Goal: Task Accomplishment & Management: Manage account settings

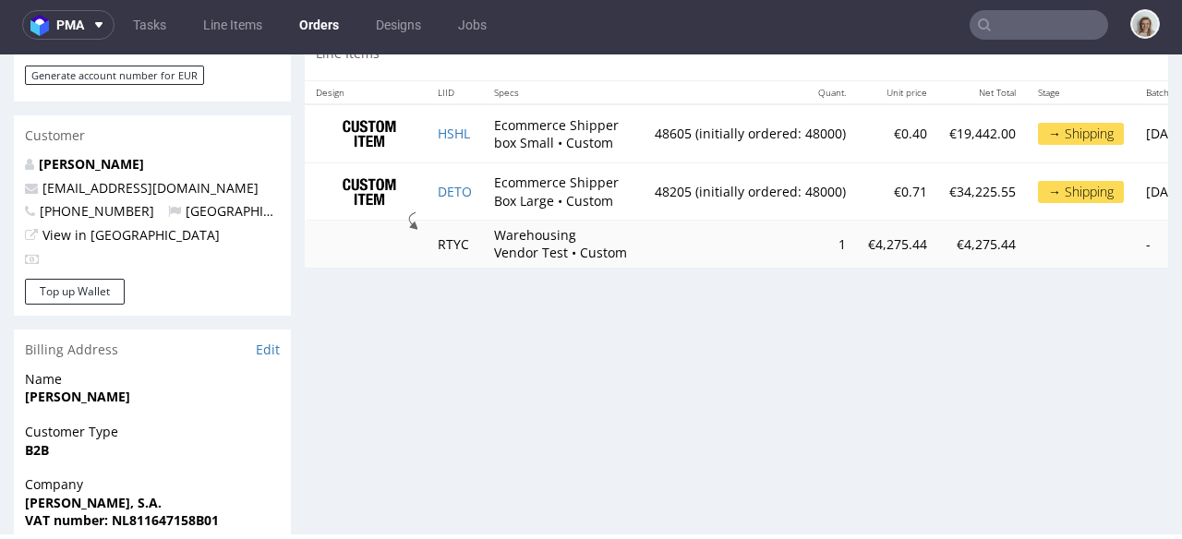
scroll to position [941, 0]
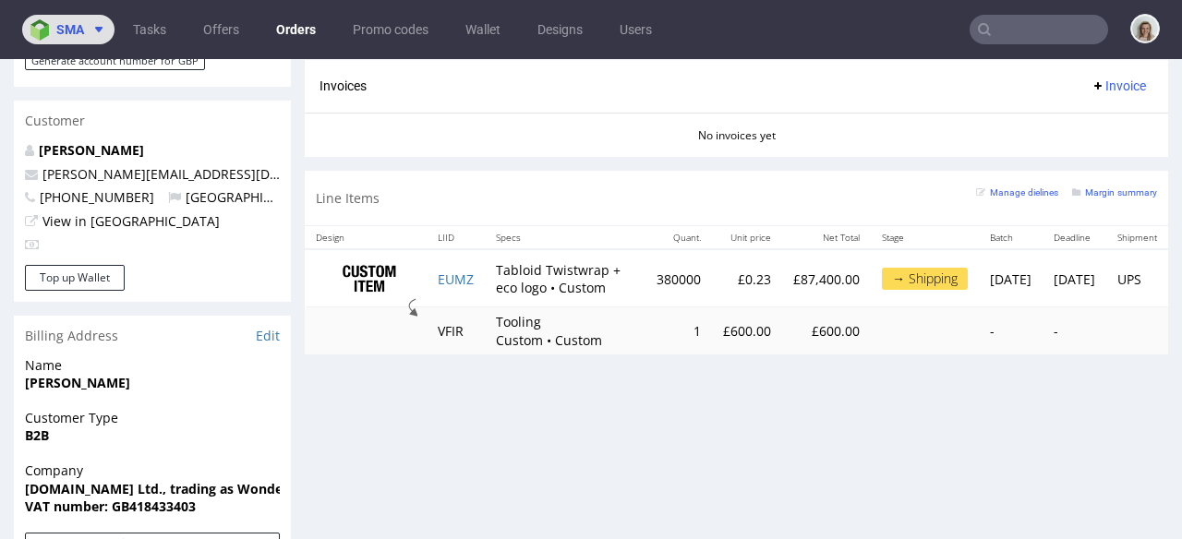
scroll to position [5, 0]
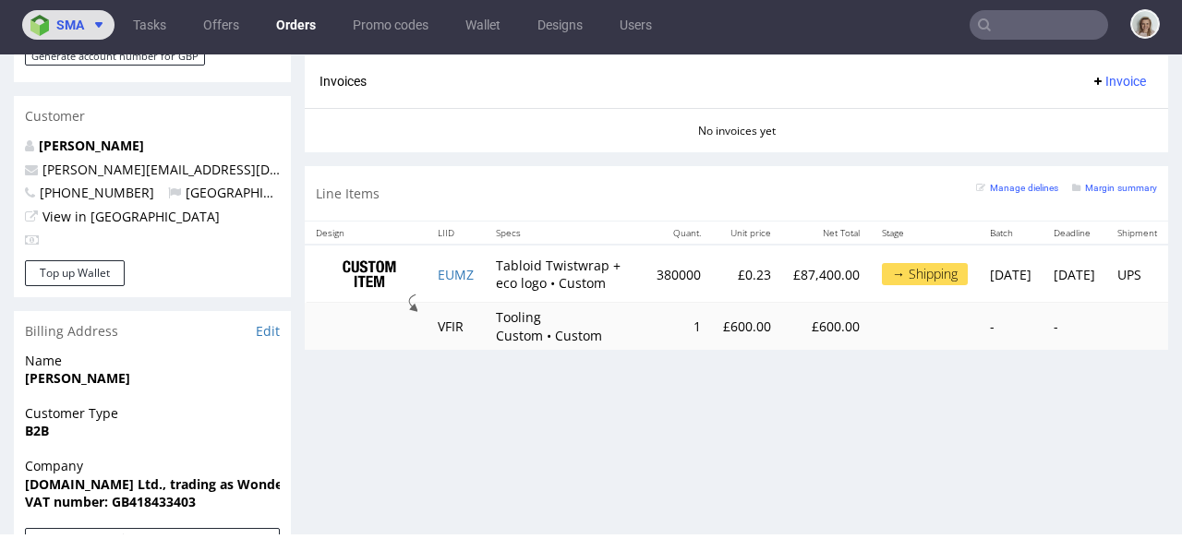
click at [56, 28] on span "sma" at bounding box center [70, 24] width 28 height 13
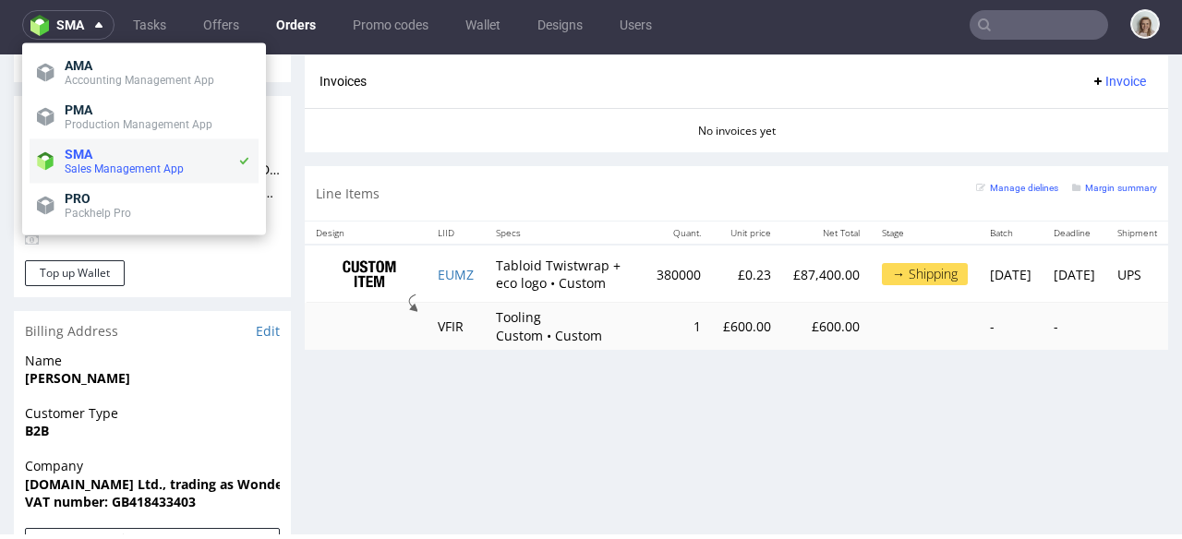
click at [78, 148] on span "SMA" at bounding box center [79, 154] width 28 height 15
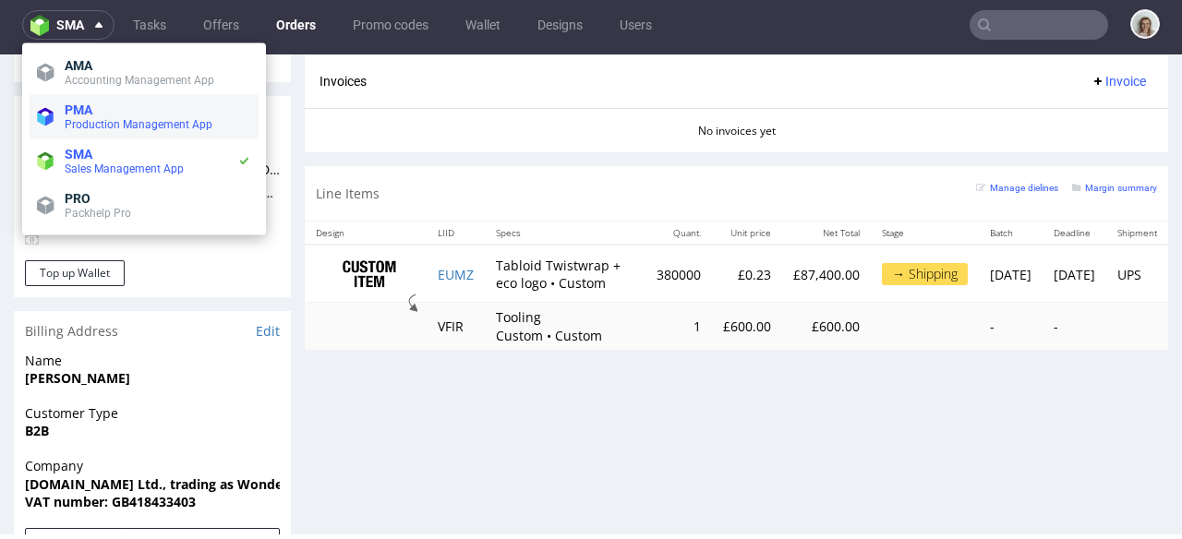
click at [85, 119] on span "Production Management App" at bounding box center [139, 124] width 148 height 13
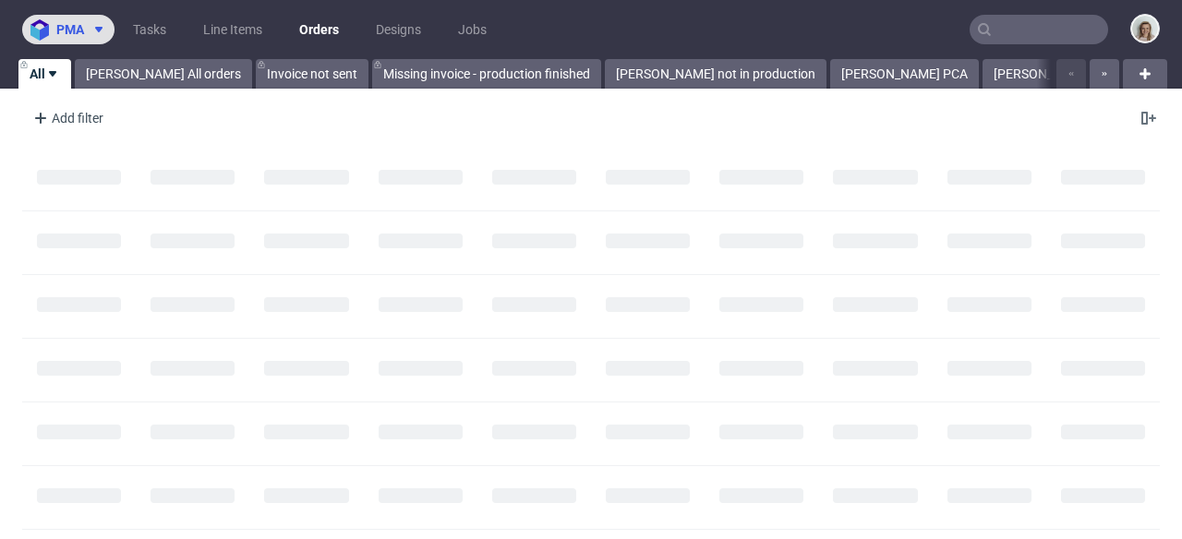
click at [87, 22] on span at bounding box center [95, 29] width 22 height 15
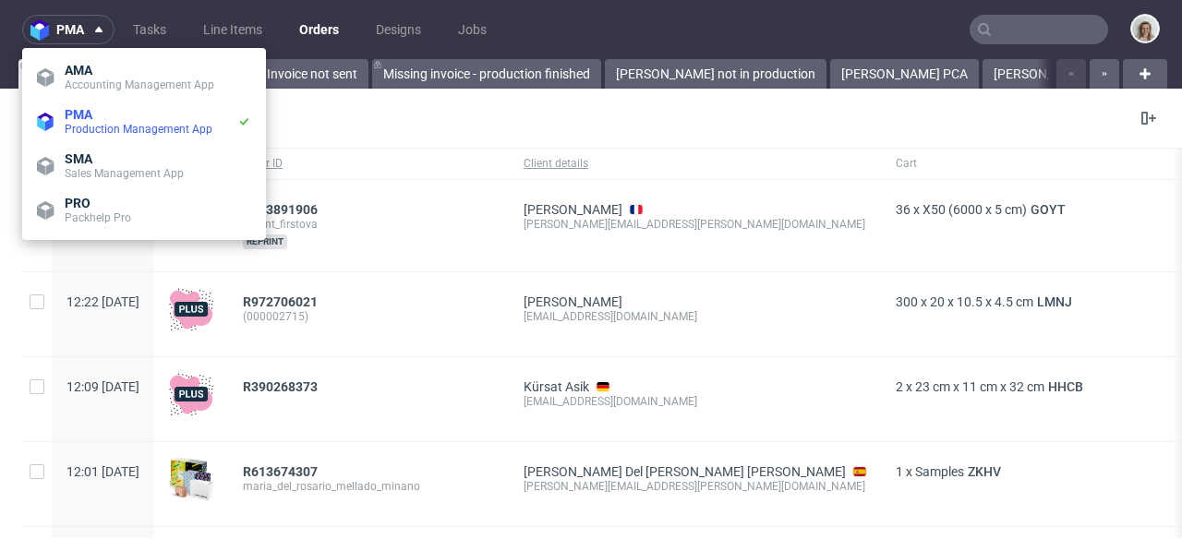
click at [1013, 30] on input "text" at bounding box center [1039, 30] width 139 height 30
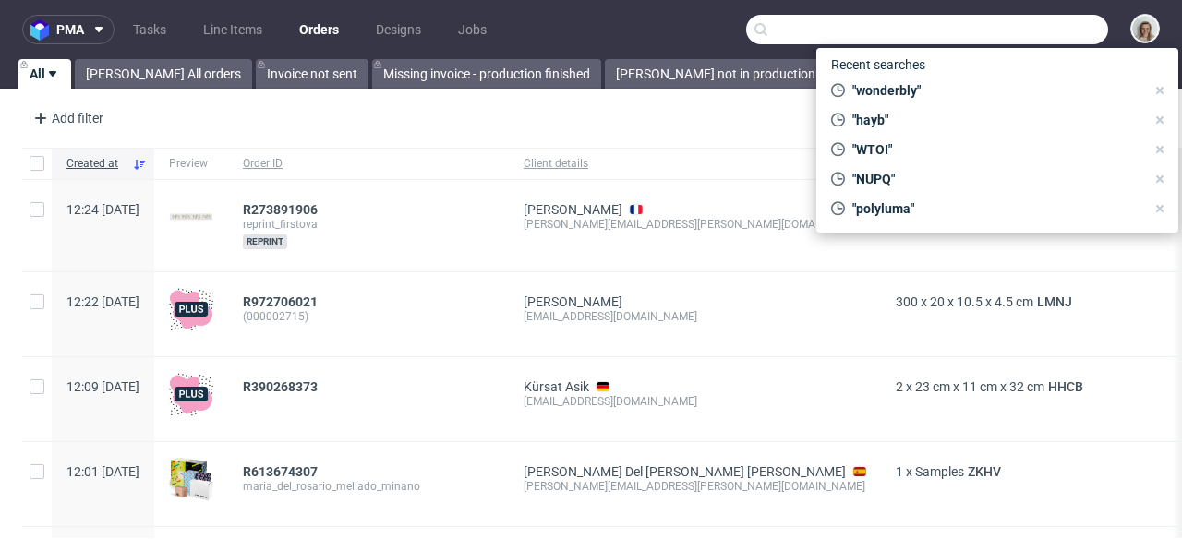
paste input "WTOI"
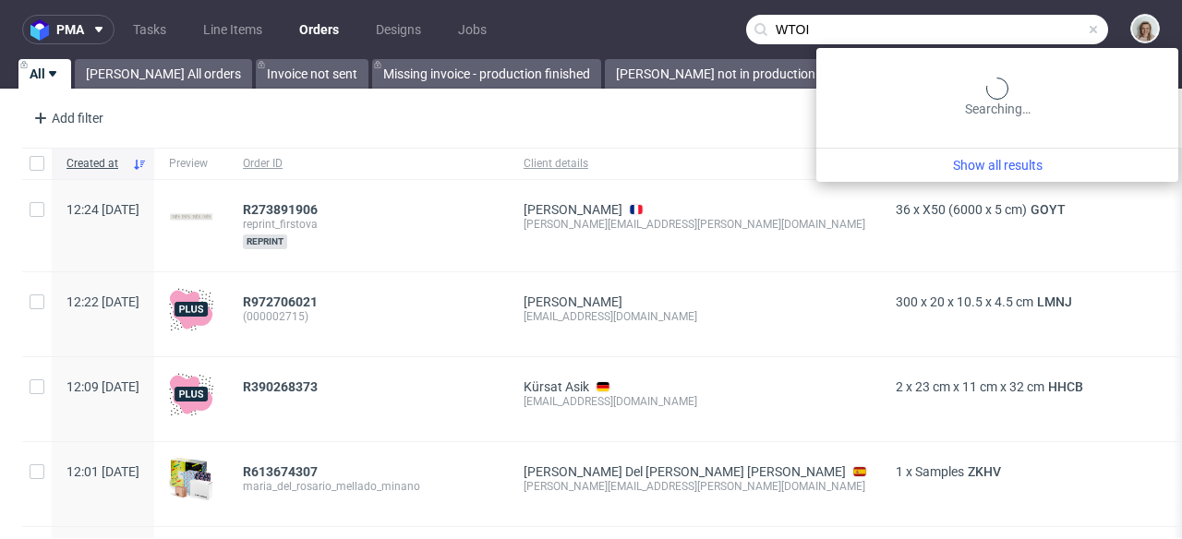
type input "WTOI"
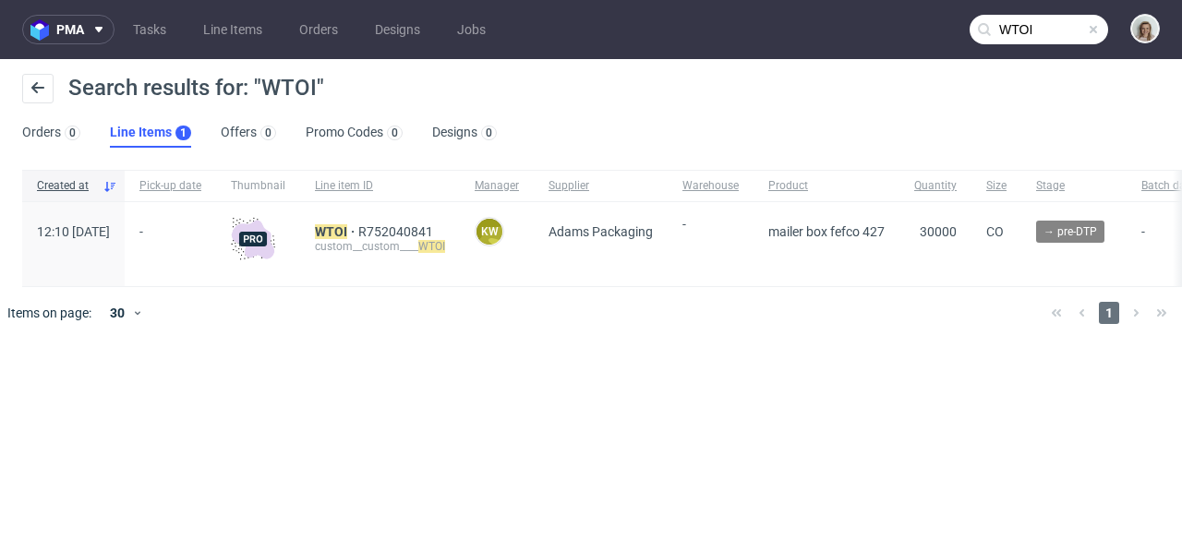
click at [445, 239] on div "custom__custom____ WTOI" at bounding box center [380, 246] width 130 height 15
click at [437, 235] on span "R752040841" at bounding box center [397, 231] width 79 height 15
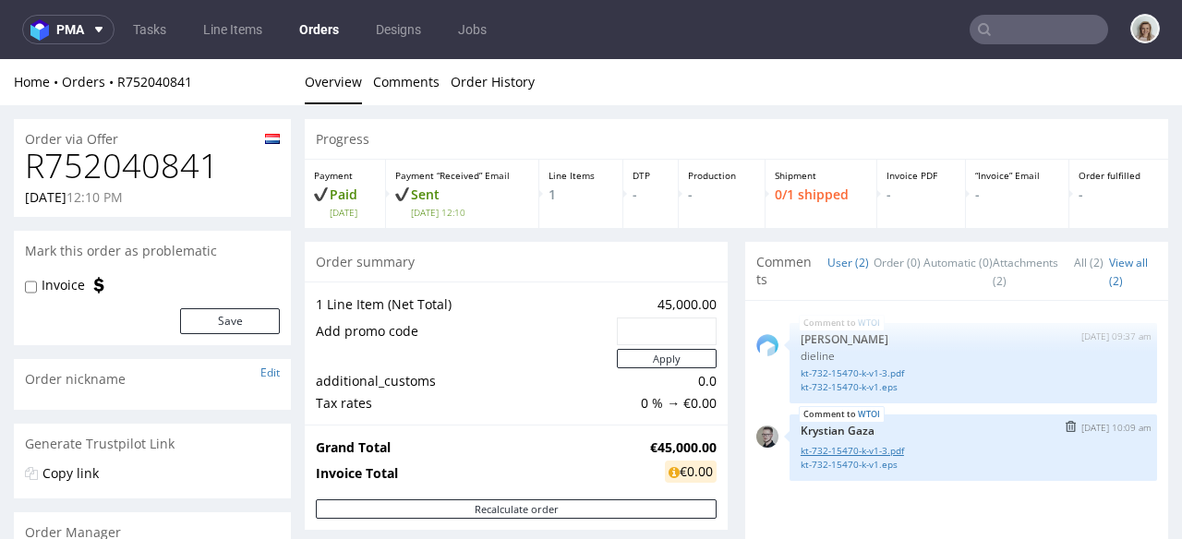
click at [853, 453] on link "kt-732-15470-k-v1-3.pdf" at bounding box center [973, 451] width 345 height 14
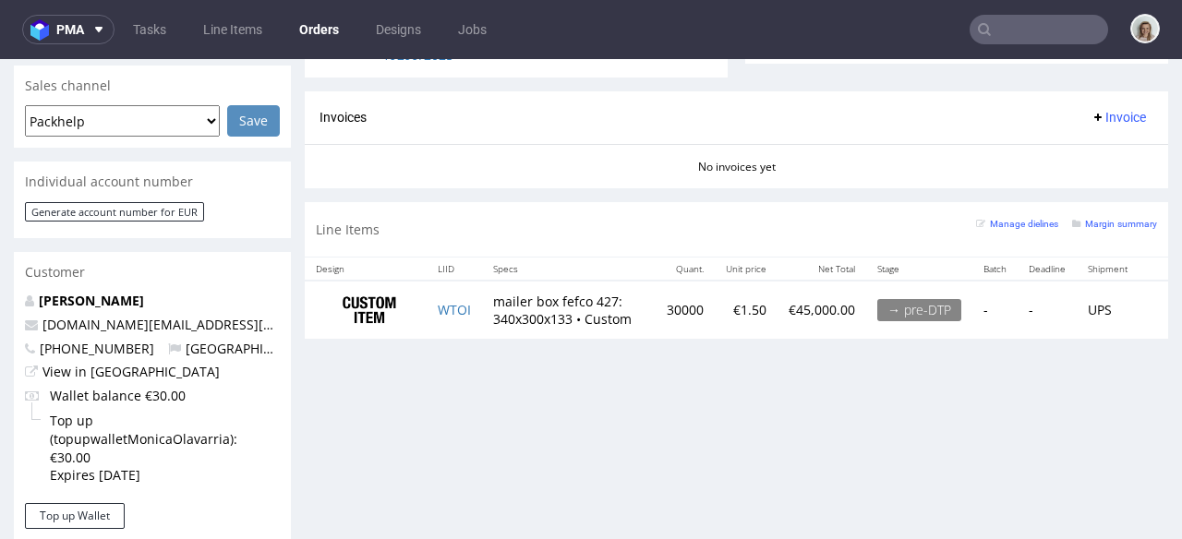
scroll to position [771, 0]
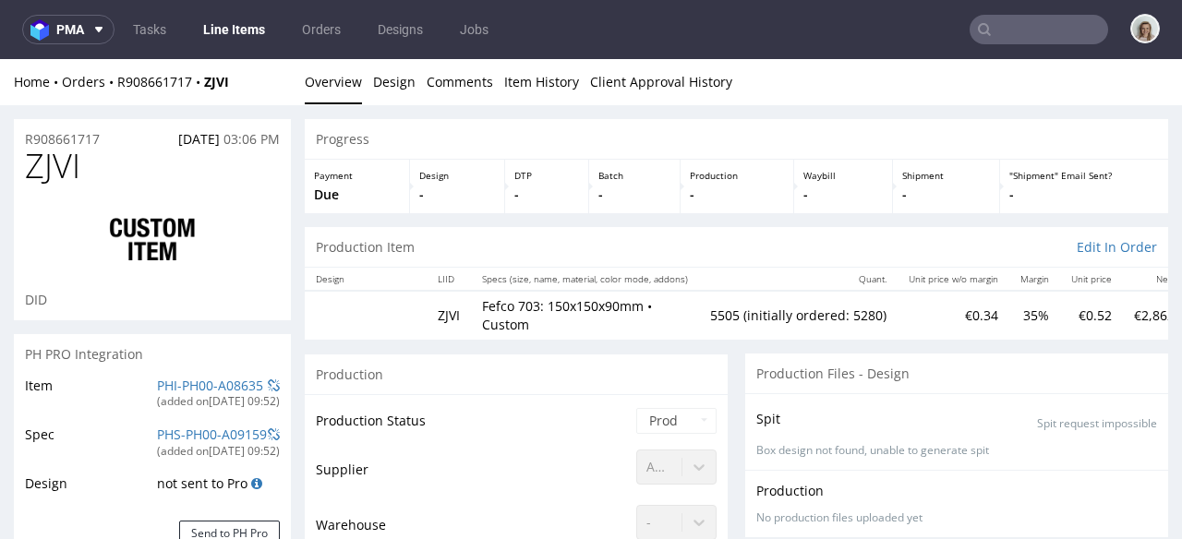
scroll to position [57, 0]
select select "in_progress"
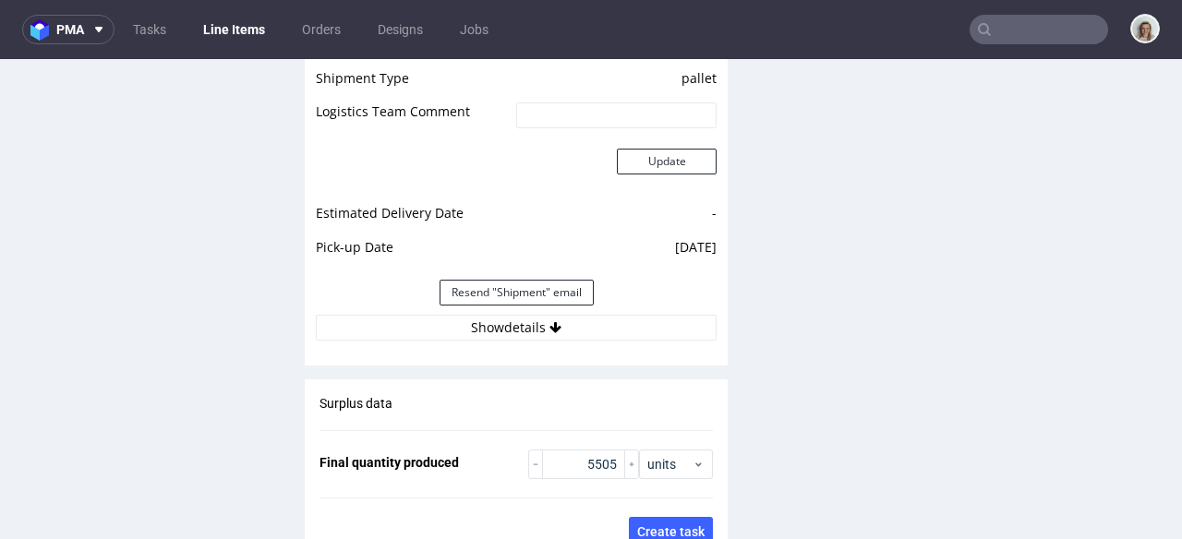
scroll to position [3035, 0]
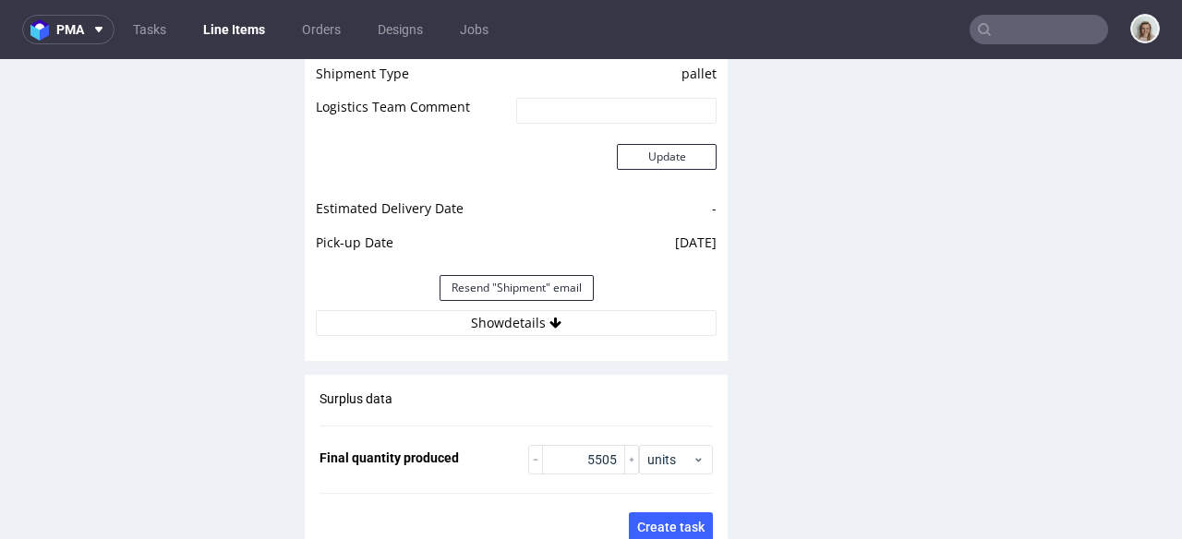
click at [539, 339] on div "Estimated Shipment Quantity Unknown Estimated Shipment Cost Unknown Estimated T…" at bounding box center [516, 130] width 423 height 431
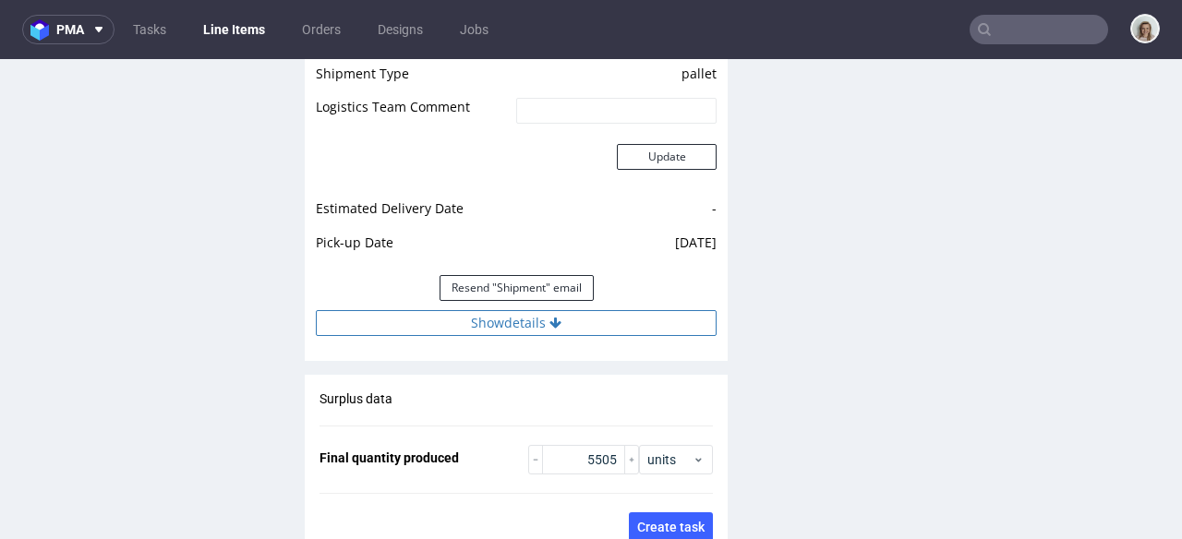
click at [538, 321] on button "Show details" at bounding box center [516, 323] width 401 height 26
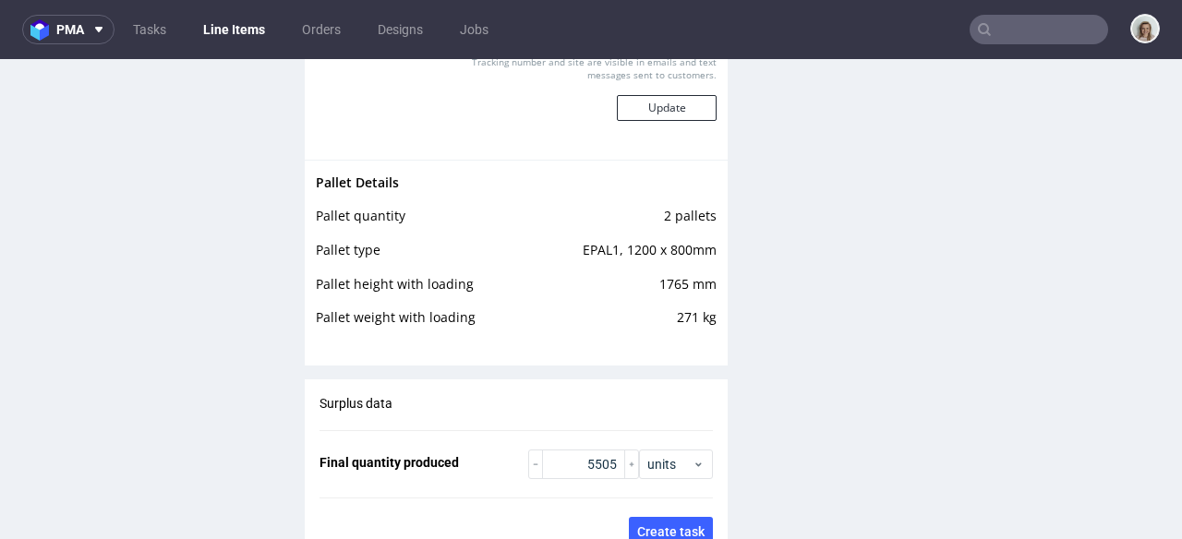
scroll to position [3521, 0]
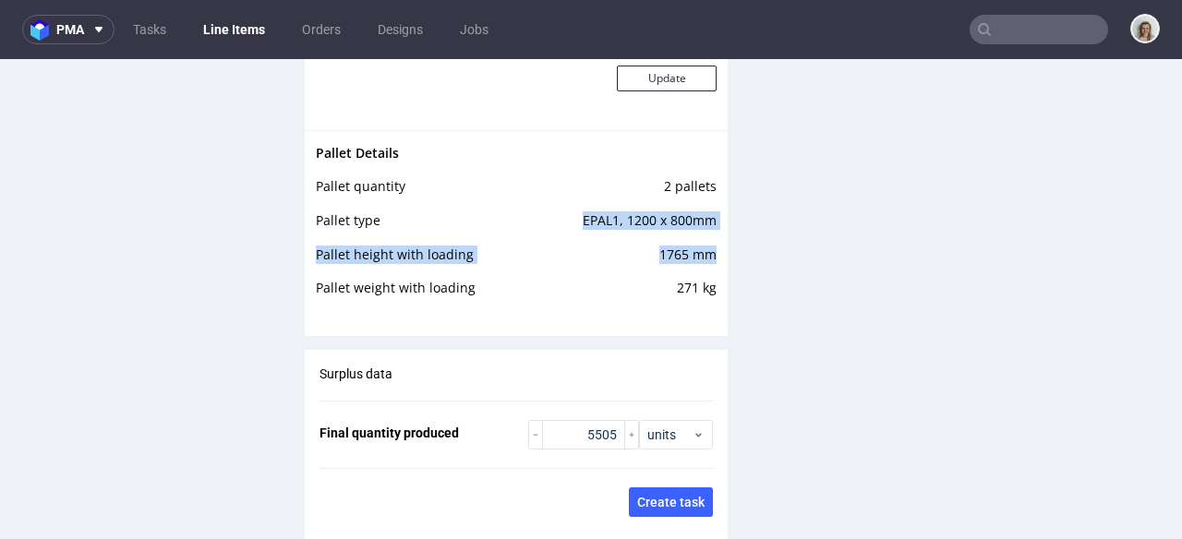
drag, startPoint x: 568, startPoint y: 216, endPoint x: 700, endPoint y: 254, distance: 137.4
click at [700, 254] on tbody "Pallet Details Pallet quantity 2 pallets Pallet type EPAL1, 1200 x 800mm Pallet…" at bounding box center [516, 226] width 401 height 169
copy tbody "EPAL1, 1200 x 800mm Pallet height with loading 1765 mm"
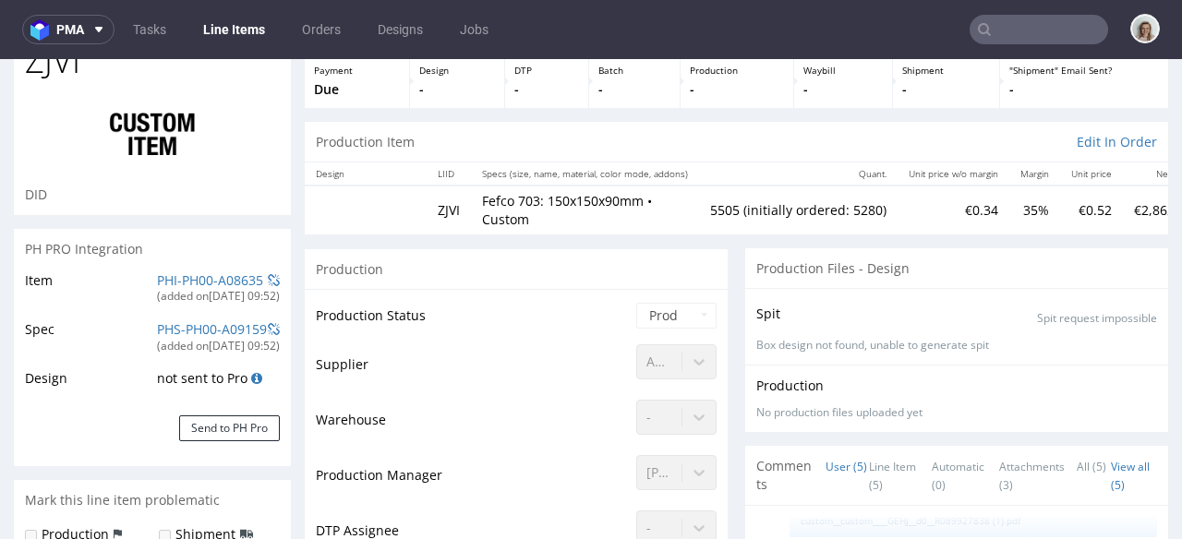
scroll to position [0, 0]
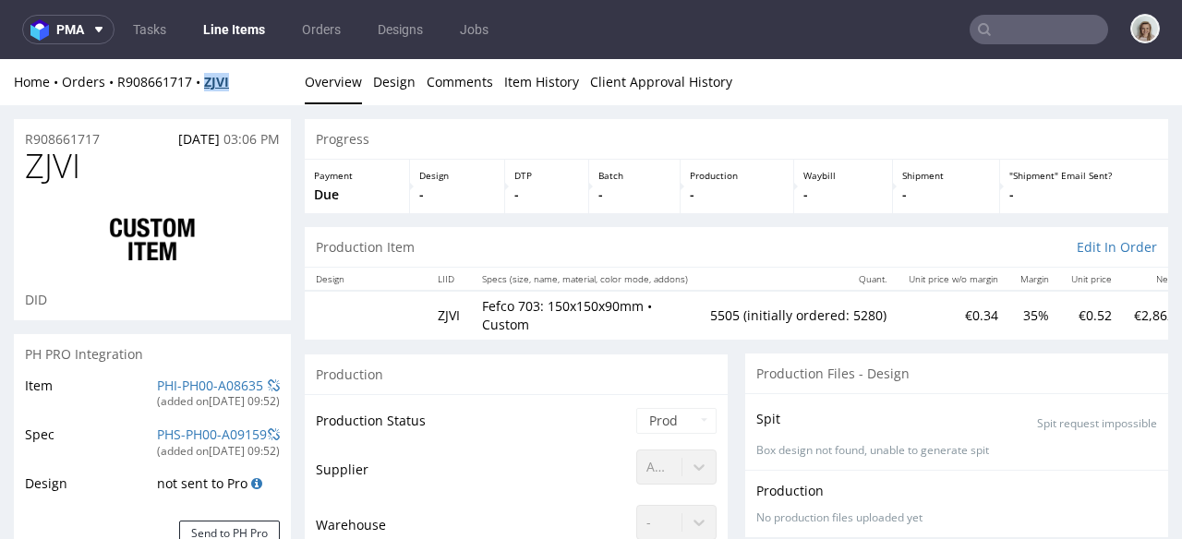
drag, startPoint x: 241, startPoint y: 83, endPoint x: 205, endPoint y: 81, distance: 36.1
click at [205, 81] on div "Home Orders R908661717 ZJVI" at bounding box center [152, 82] width 277 height 18
copy strong "ZJVI"
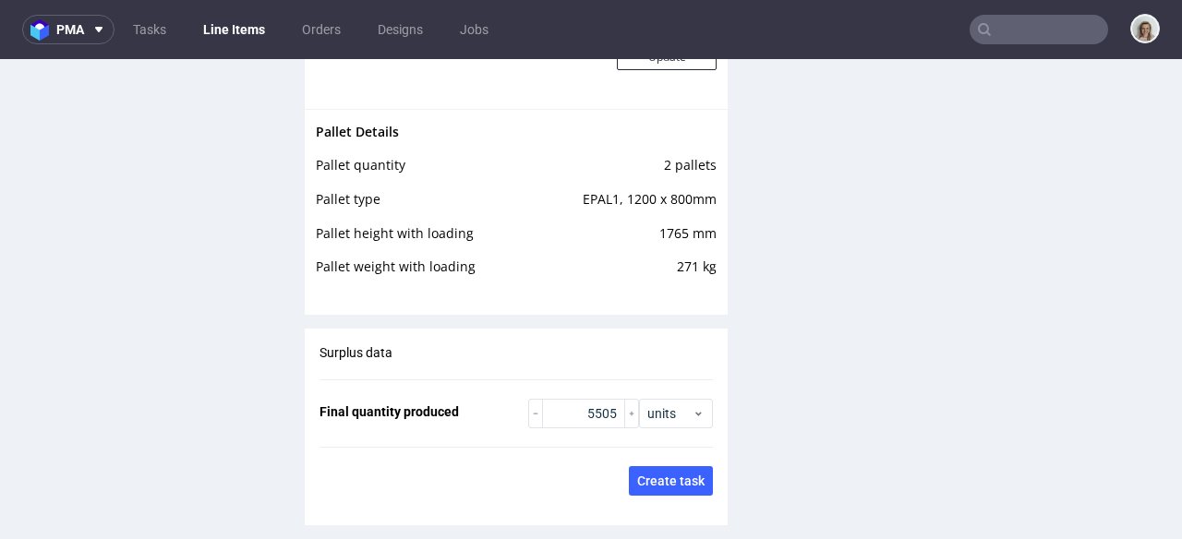
scroll to position [3545, 0]
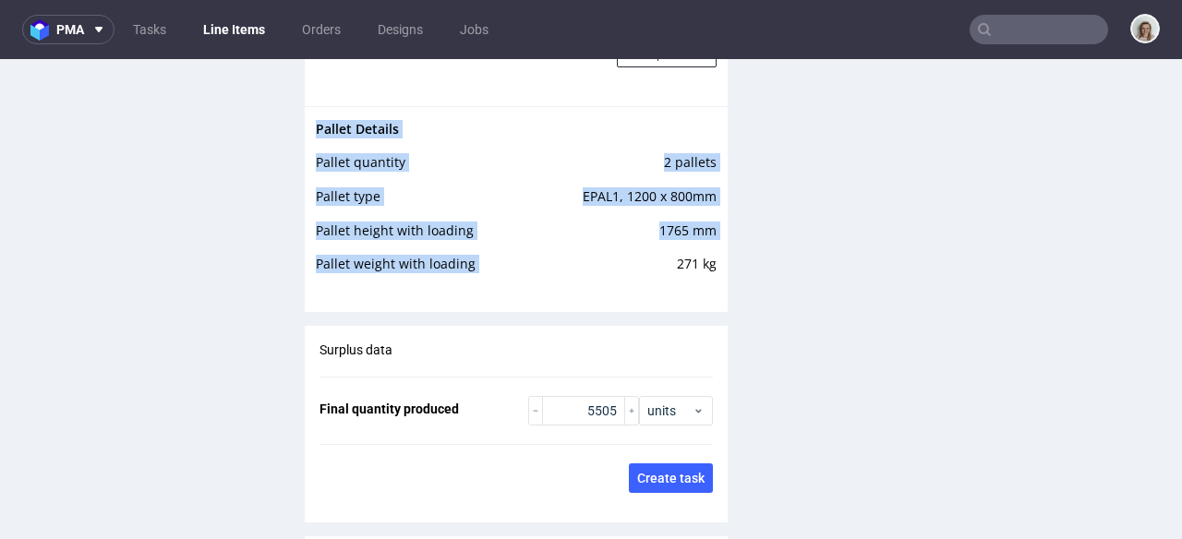
drag, startPoint x: 706, startPoint y: 260, endPoint x: 656, endPoint y: 260, distance: 49.9
click at [656, 260] on div "Pallet Details Pallet quantity 2 pallets Pallet type EPAL1, 1200 x 800mm Pallet…" at bounding box center [516, 202] width 423 height 192
copy tbody "Pallet Details Pallet quantity 2 pallets Pallet type EPAL1, 1200 x 800mm Pallet…"
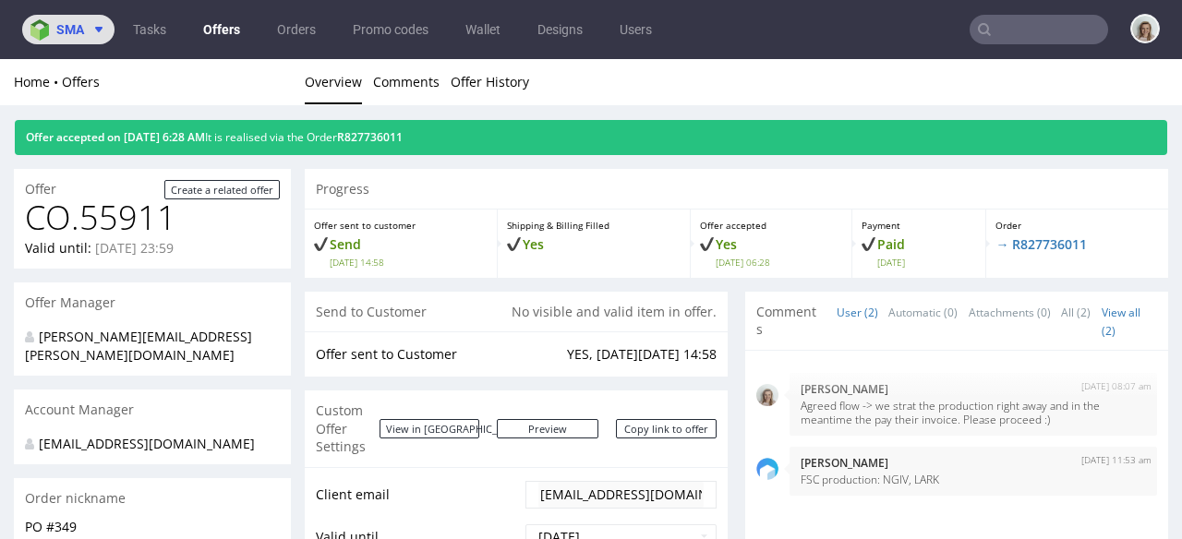
click at [68, 23] on span "sma" at bounding box center [70, 29] width 28 height 13
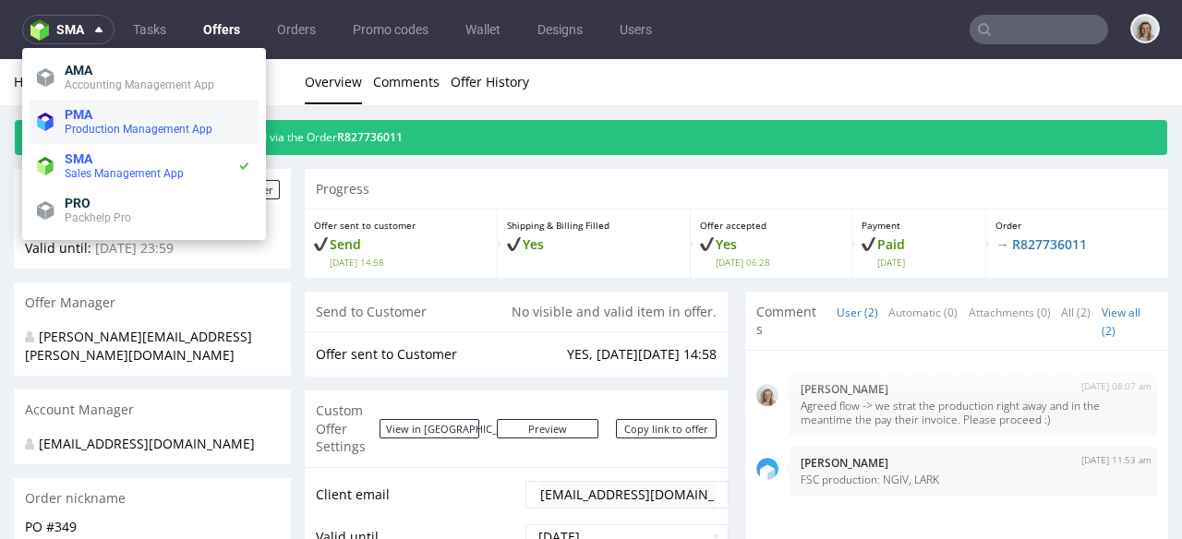
click at [79, 119] on span "PMA" at bounding box center [79, 114] width 28 height 15
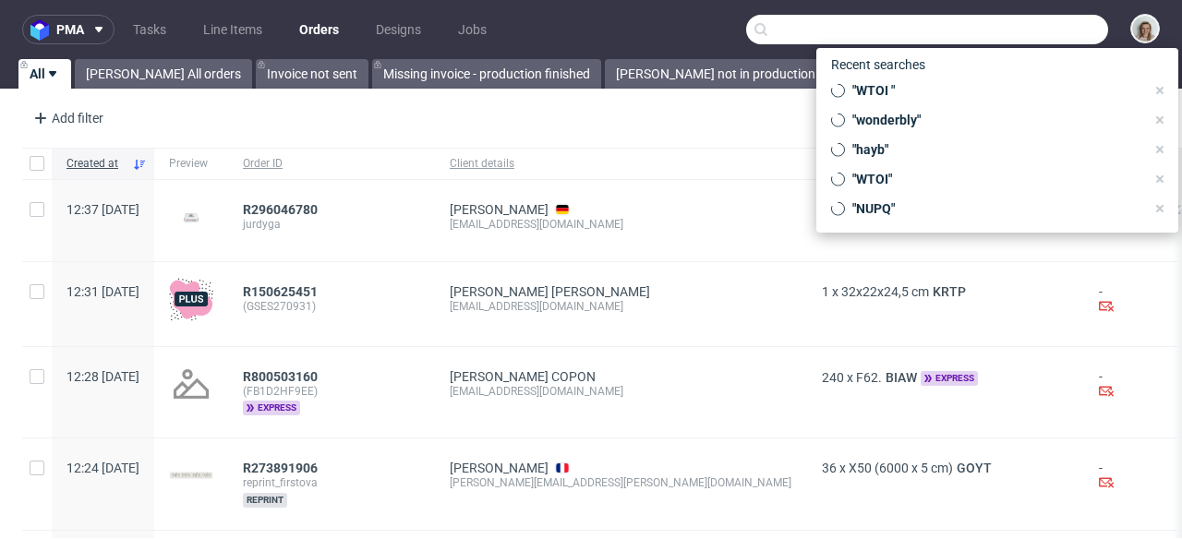
click at [1009, 23] on input "text" at bounding box center [927, 30] width 362 height 30
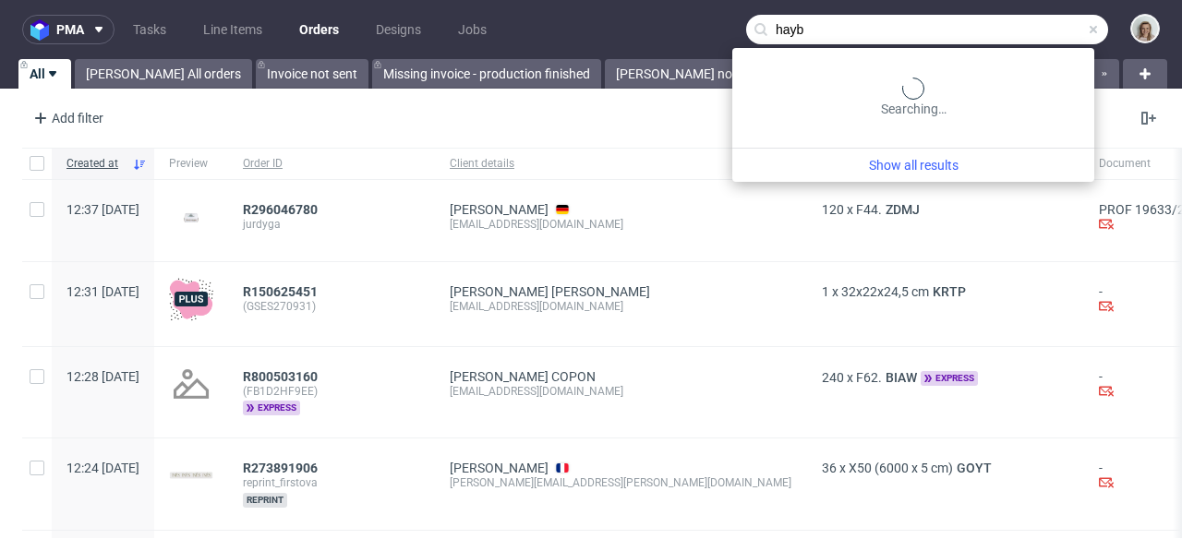
type input "hayb"
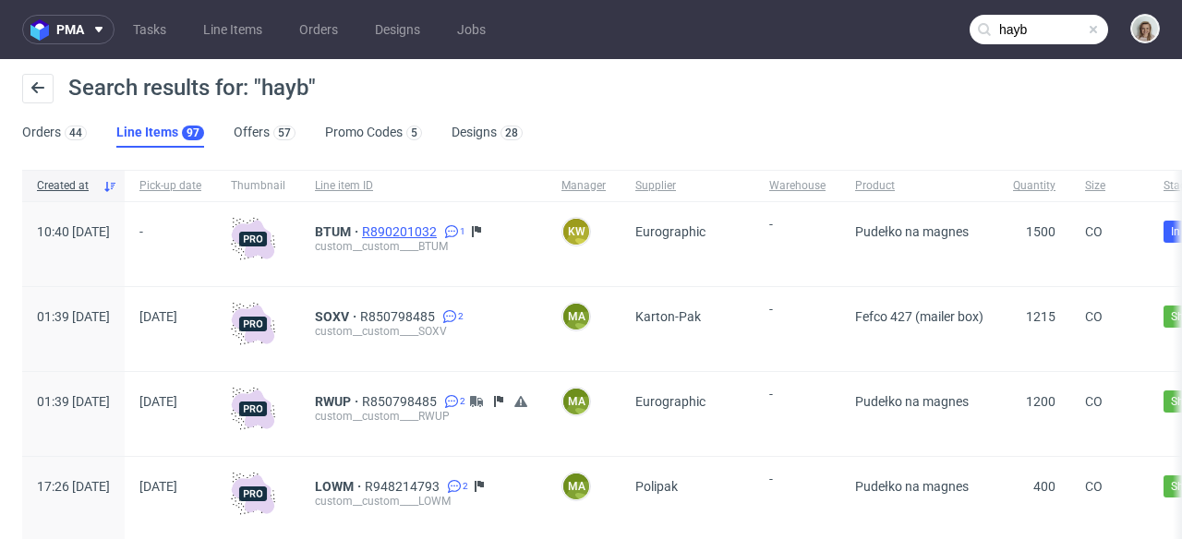
click at [441, 232] on span "R890201032" at bounding box center [401, 231] width 79 height 15
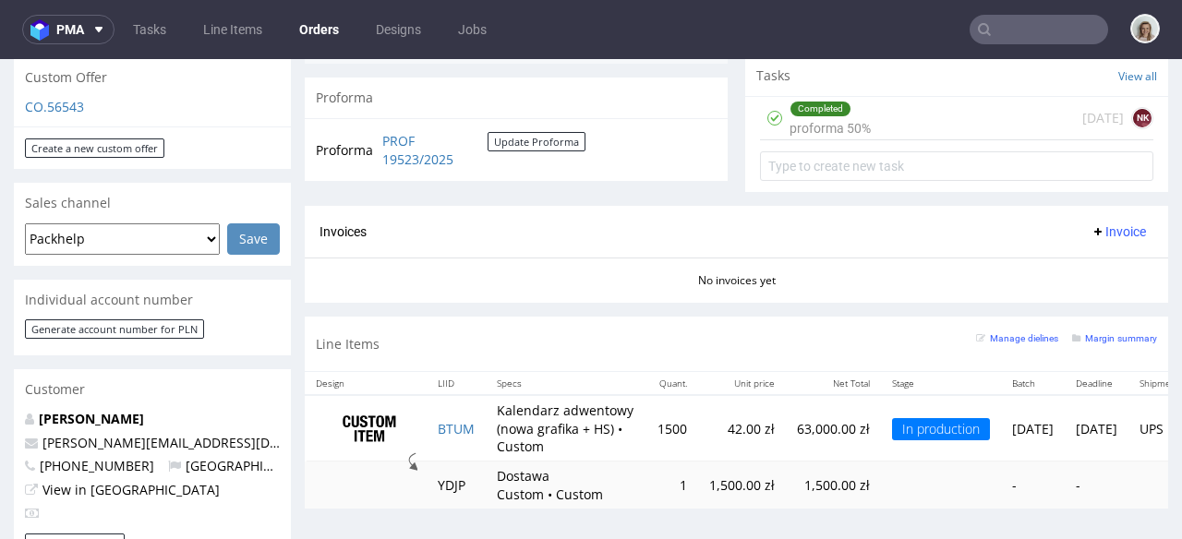
scroll to position [0, 125]
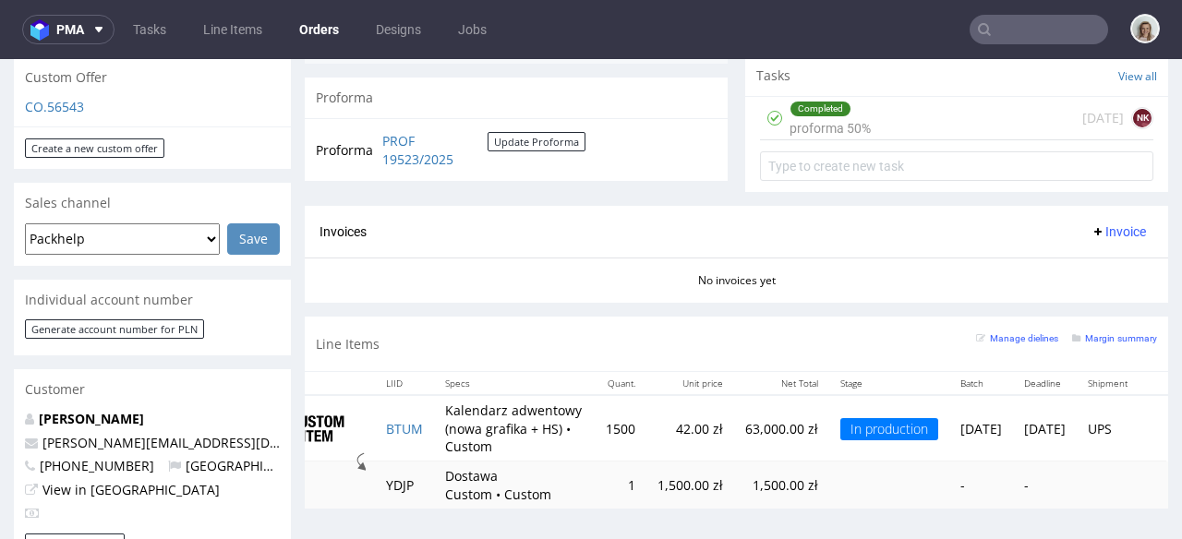
drag, startPoint x: 494, startPoint y: 505, endPoint x: 381, endPoint y: 505, distance: 112.7
click at [434, 505] on td "Dostawa Custom • Custom" at bounding box center [514, 485] width 161 height 47
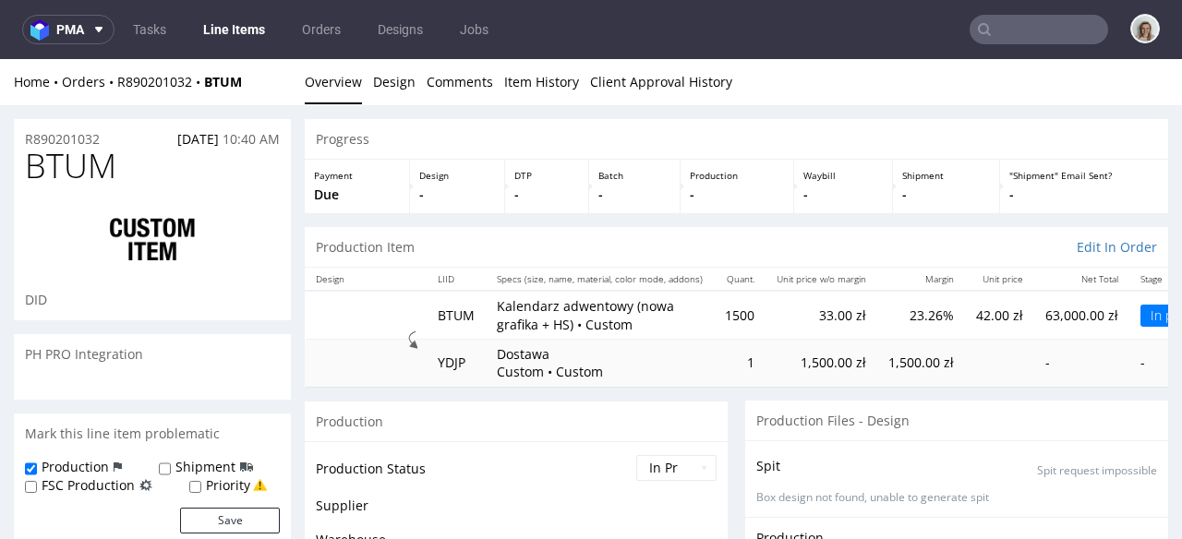
scroll to position [1577, 0]
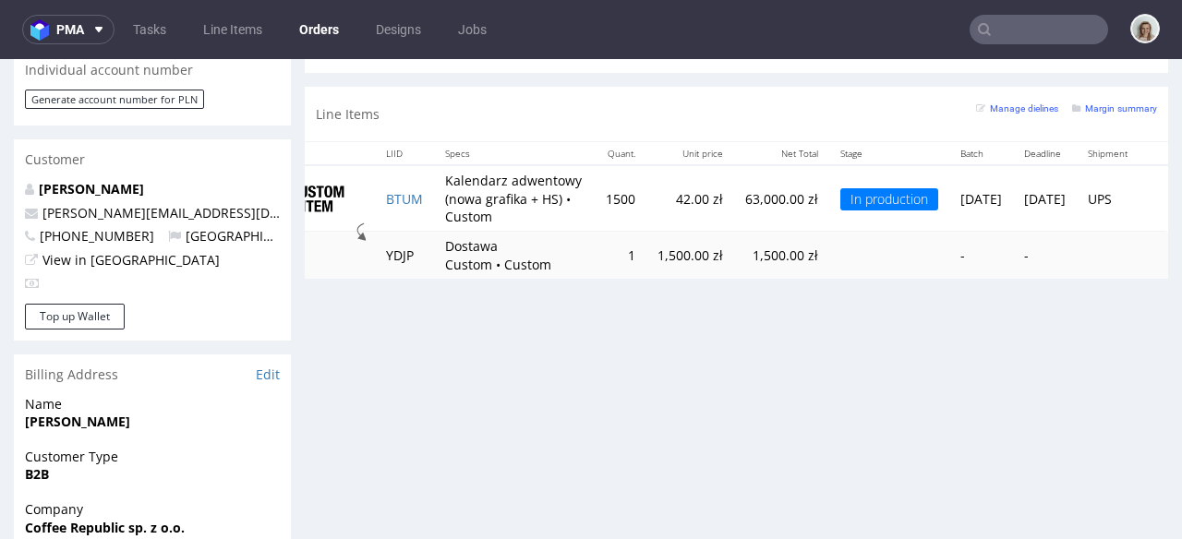
scroll to position [879, 0]
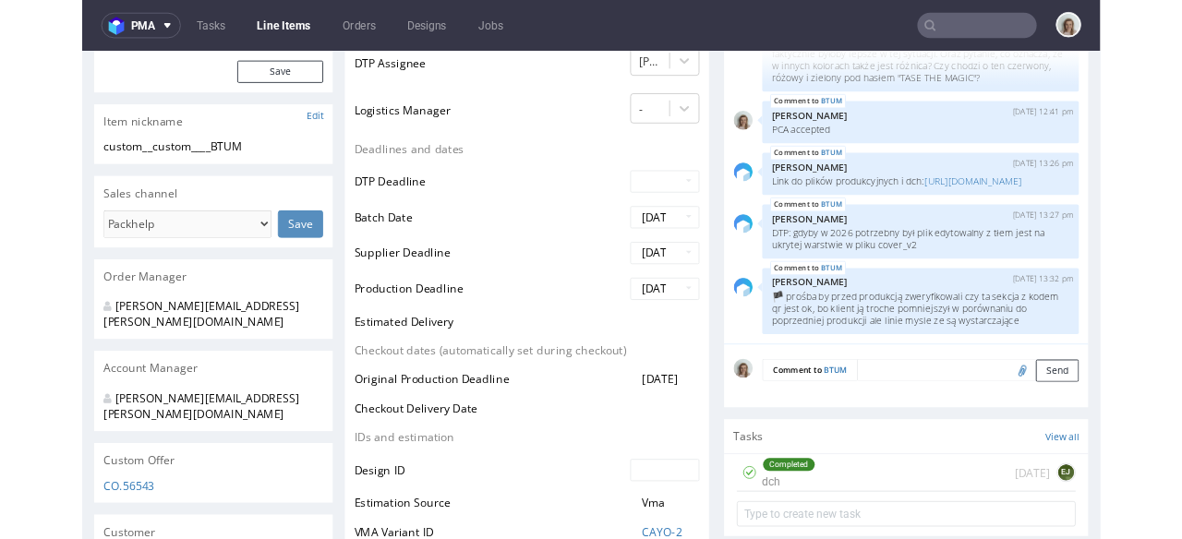
scroll to position [467, 0]
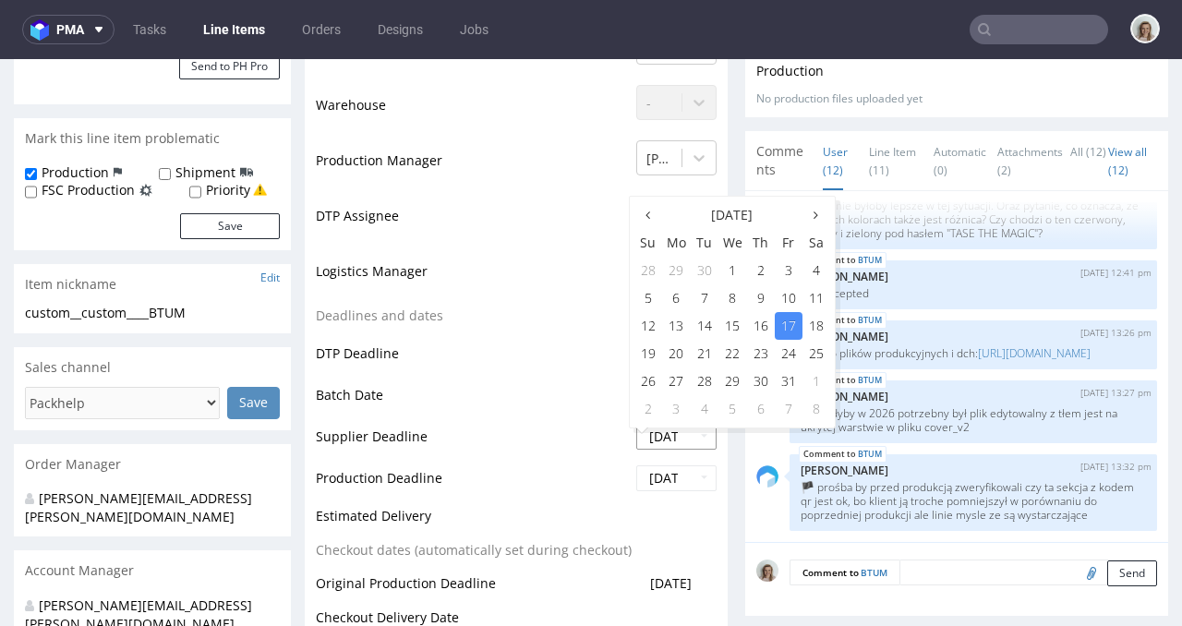
click at [671, 438] on input "2025-10-17" at bounding box center [676, 437] width 80 height 26
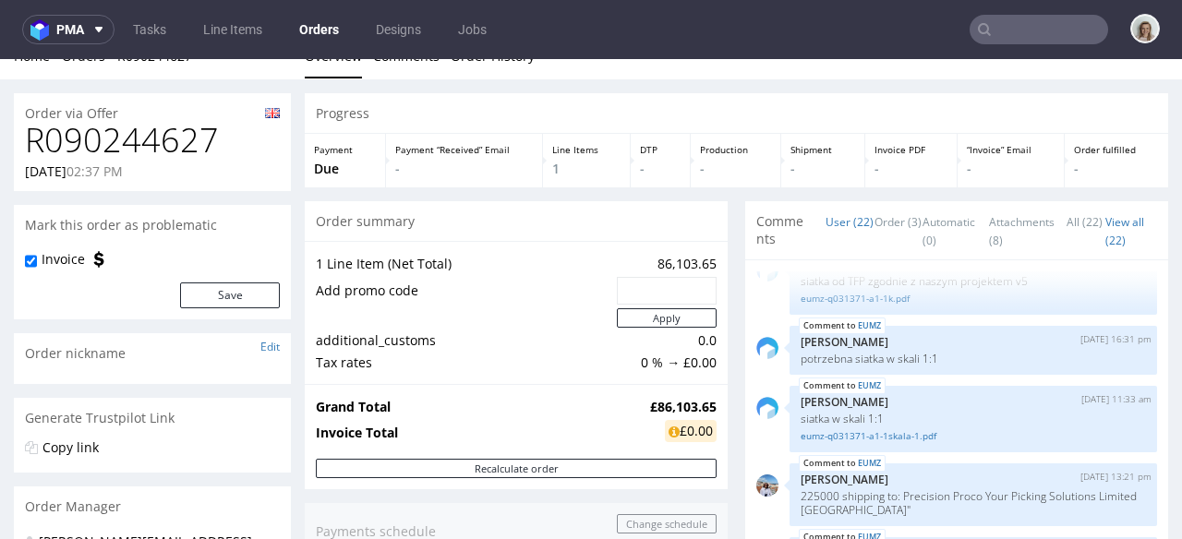
scroll to position [48, 0]
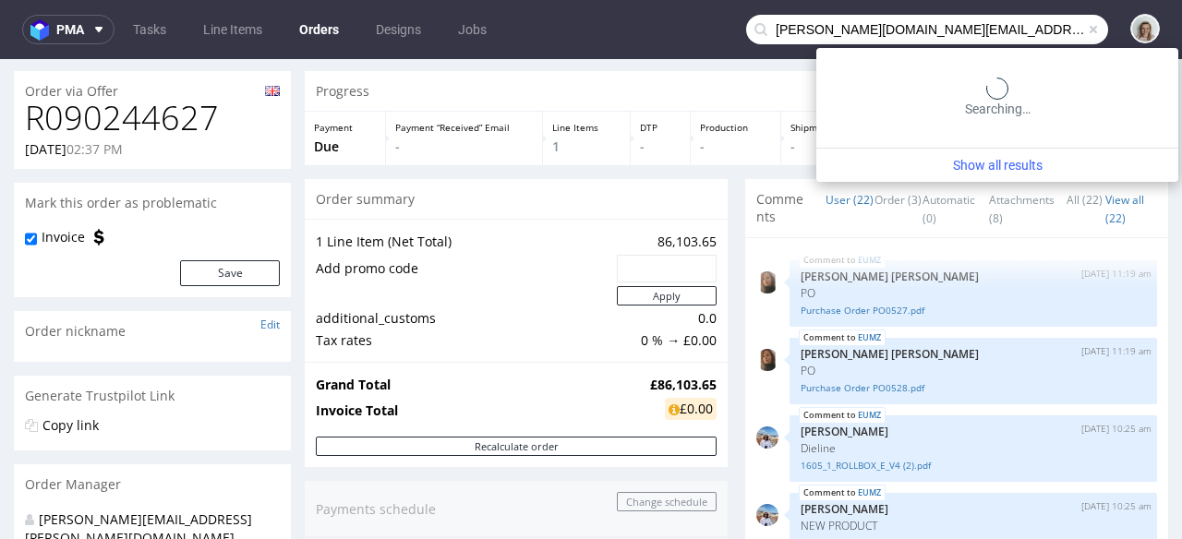
scroll to position [1514, 0]
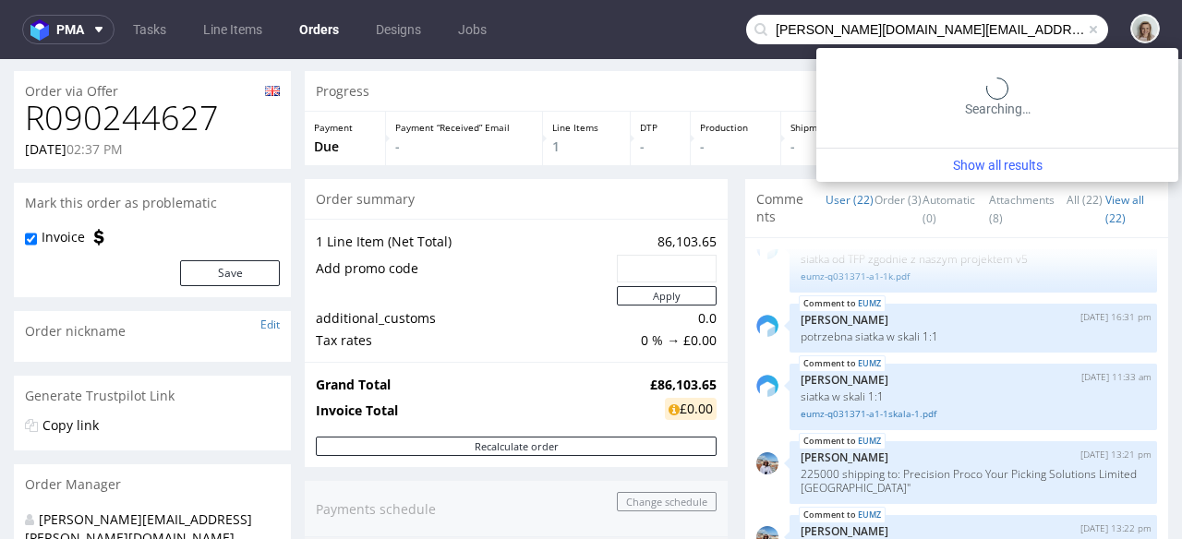
type input "[PERSON_NAME][DOMAIN_NAME][EMAIL_ADDRESS][PERSON_NAME][DOMAIN_NAME]"
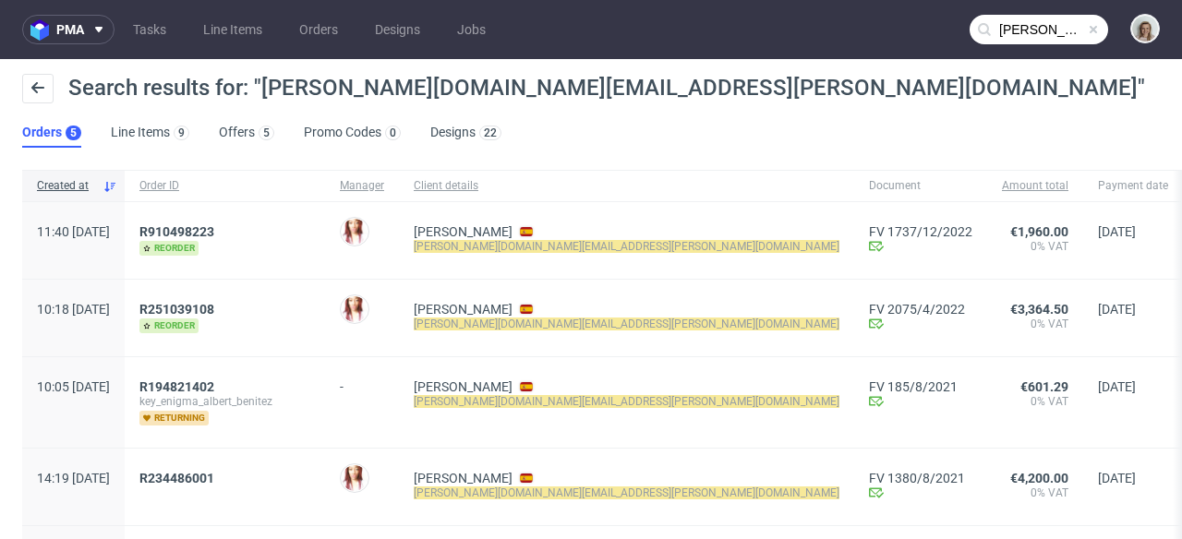
click at [1086, 27] on span at bounding box center [1093, 29] width 15 height 15
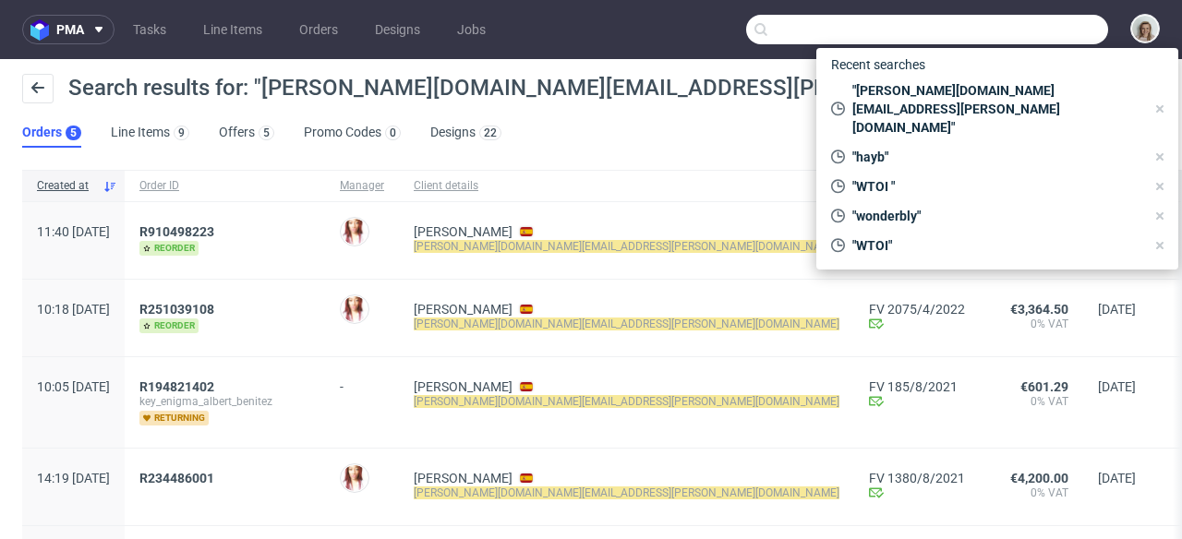
click at [1057, 27] on input "text" at bounding box center [927, 30] width 362 height 30
paste input "R910498223"
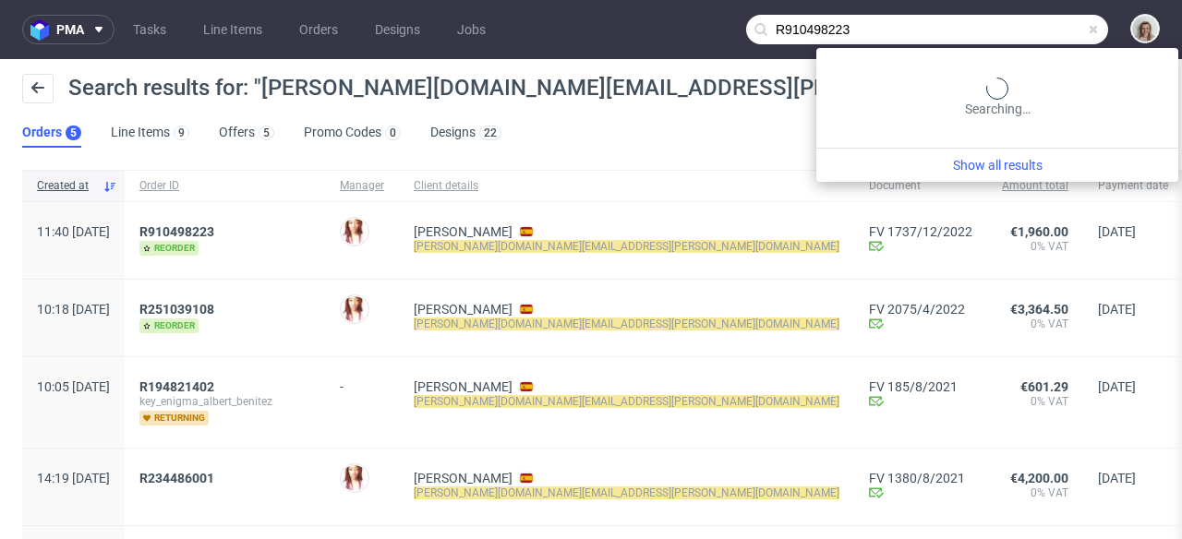
type input "R910498223"
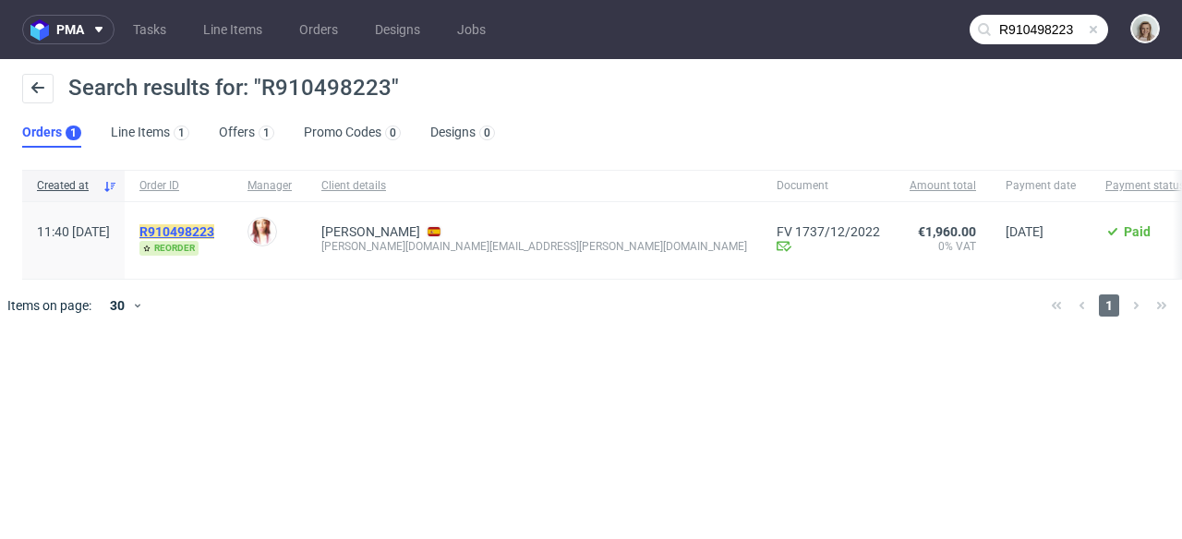
click at [202, 228] on mark "R910498223" at bounding box center [176, 231] width 75 height 15
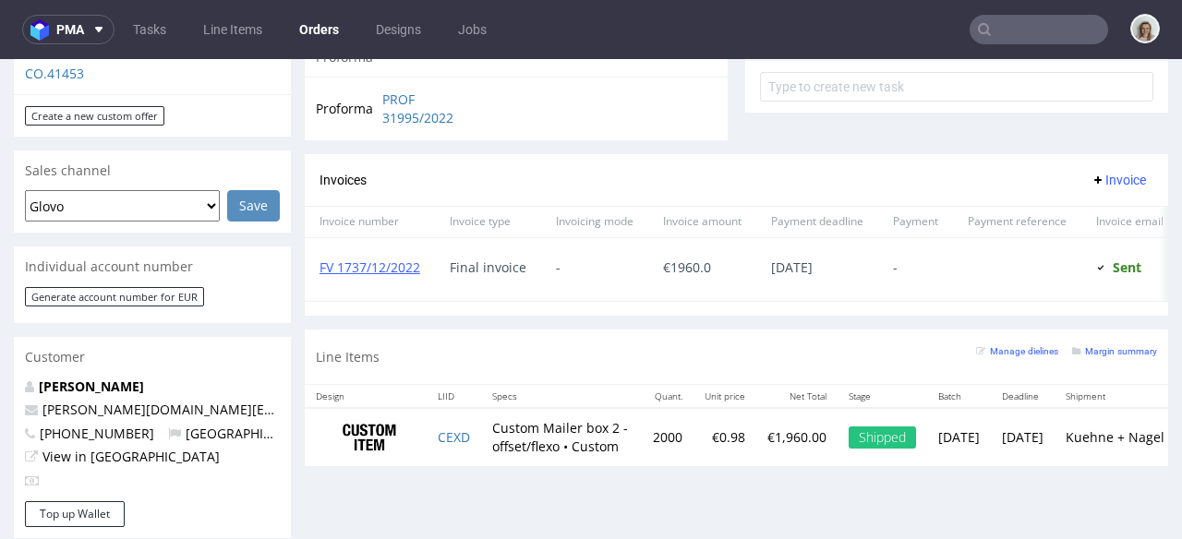
scroll to position [721, 0]
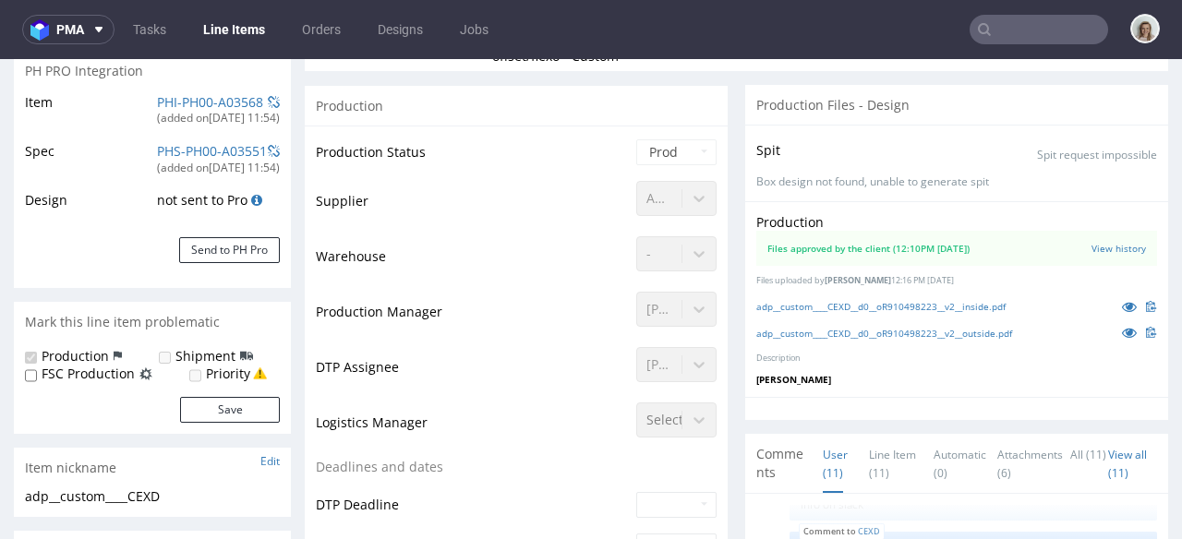
scroll to position [456, 0]
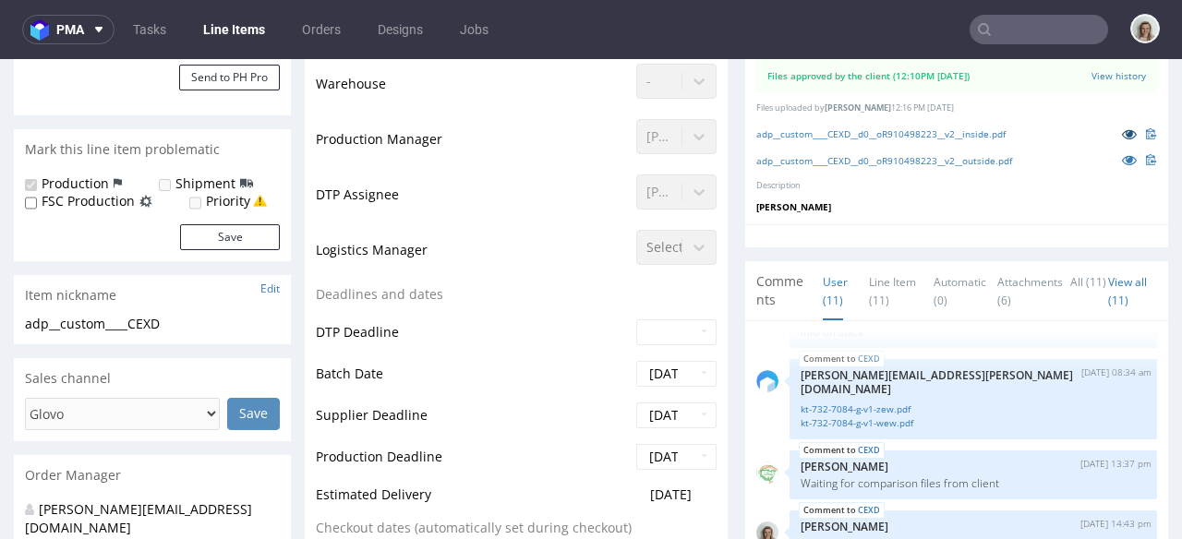
click at [1122, 136] on icon at bounding box center [1129, 133] width 15 height 13
click at [1122, 161] on icon at bounding box center [1129, 159] width 15 height 13
click at [1122, 135] on icon at bounding box center [1129, 133] width 15 height 13
